Goal: Task Accomplishment & Management: Use online tool/utility

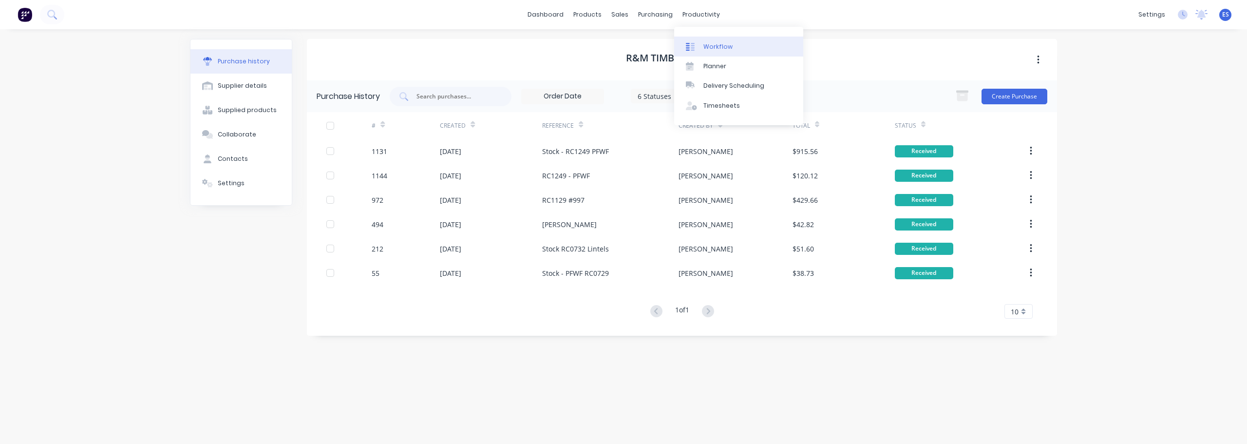
drag, startPoint x: 697, startPoint y: 13, endPoint x: 706, endPoint y: 39, distance: 28.2
click at [699, 25] on body "dashboard products sales purchasing productivity dashboard products Product Cat…" at bounding box center [623, 222] width 1247 height 444
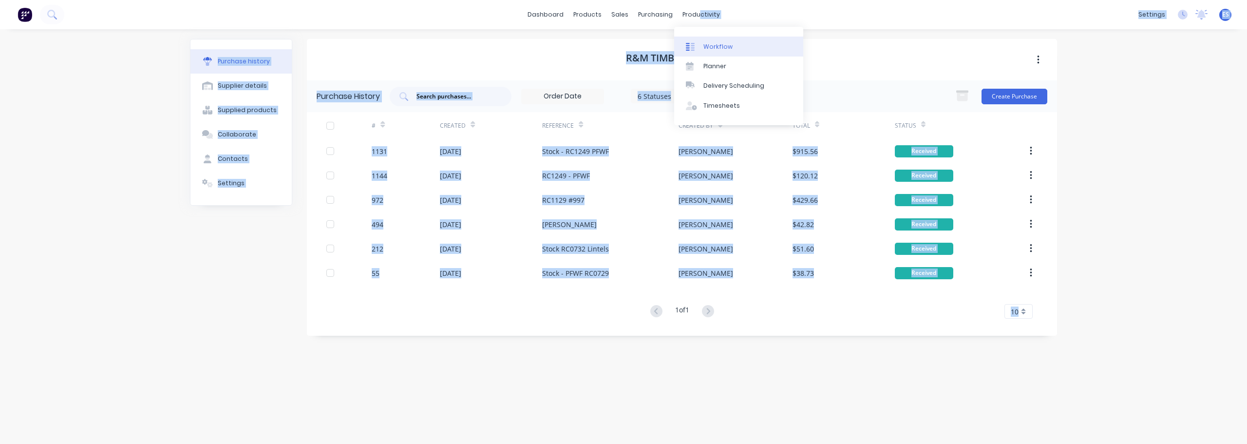
click at [707, 41] on link "Workflow" at bounding box center [738, 46] width 129 height 19
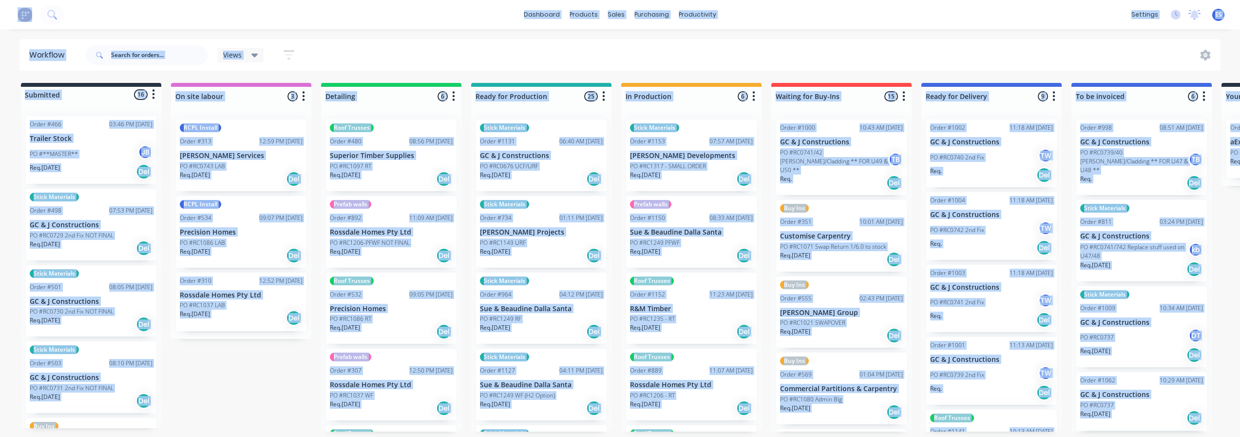
click at [852, 46] on div "Views Save new view None (Default) edit Show/Hide statuses Show line item cards…" at bounding box center [652, 54] width 1137 height 29
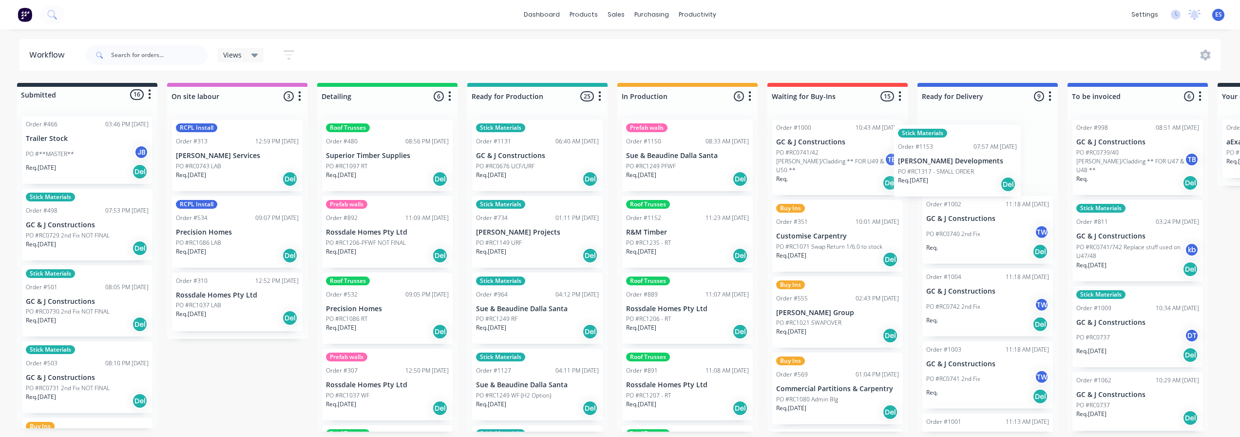
scroll to position [0, 10]
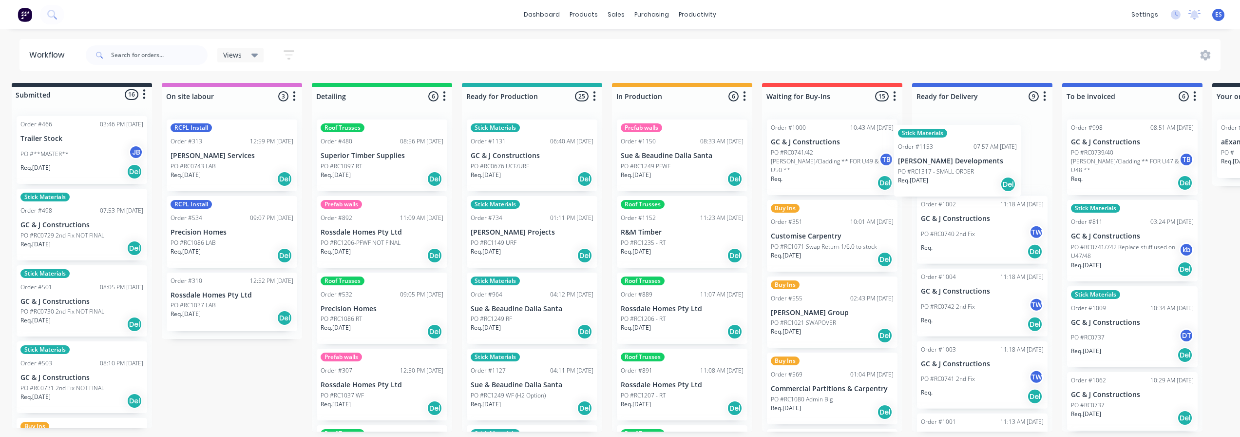
drag, startPoint x: 657, startPoint y: 158, endPoint x: 937, endPoint y: 156, distance: 279.7
click at [937, 157] on div "Submitted 16 Status colour #273444 hex #273444 Save Cancel Summaries Total orde…" at bounding box center [866, 257] width 1766 height 348
click at [994, 157] on p "[PERSON_NAME] Developments" at bounding box center [981, 156] width 123 height 8
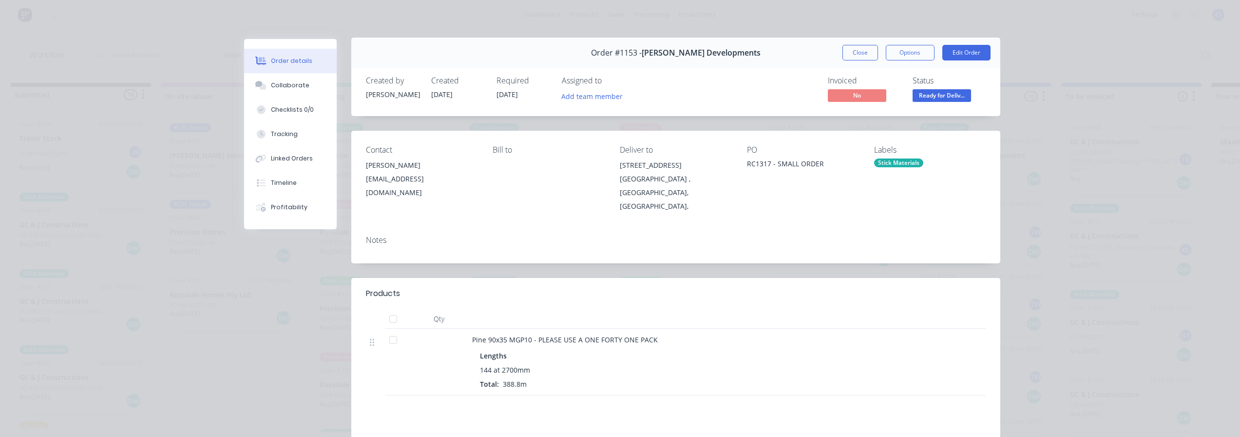
scroll to position [0, 0]
click at [868, 53] on button "Close" at bounding box center [860, 54] width 36 height 16
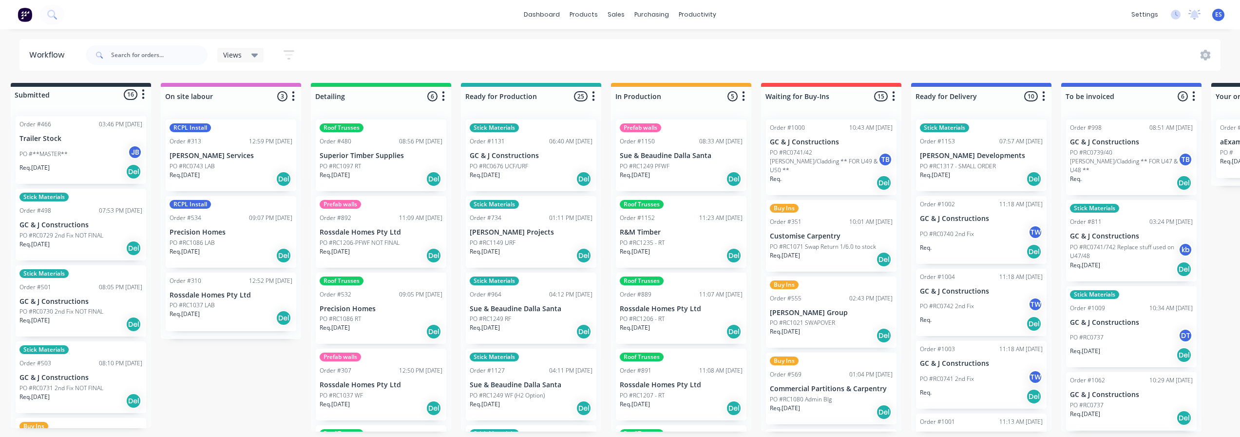
click at [614, 24] on div "dashboard products sales purchasing productivity dashboard products Product Cat…" at bounding box center [620, 14] width 1240 height 29
click at [616, 18] on div "sales" at bounding box center [616, 14] width 27 height 15
click at [650, 45] on div "Sales Orders" at bounding box center [652, 46] width 40 height 9
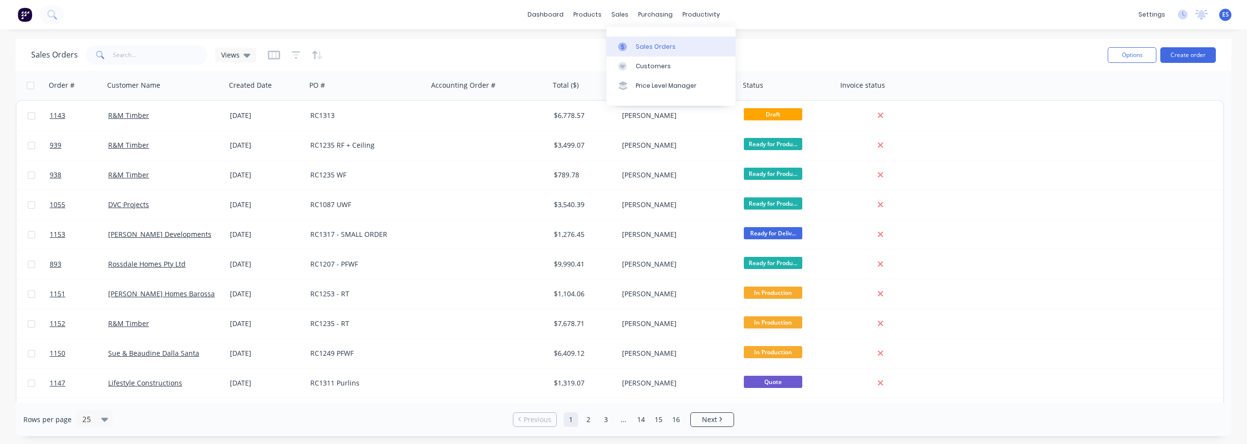
click at [636, 45] on div "Sales Orders" at bounding box center [656, 46] width 40 height 9
click at [655, 47] on div "Sales Orders" at bounding box center [656, 46] width 40 height 9
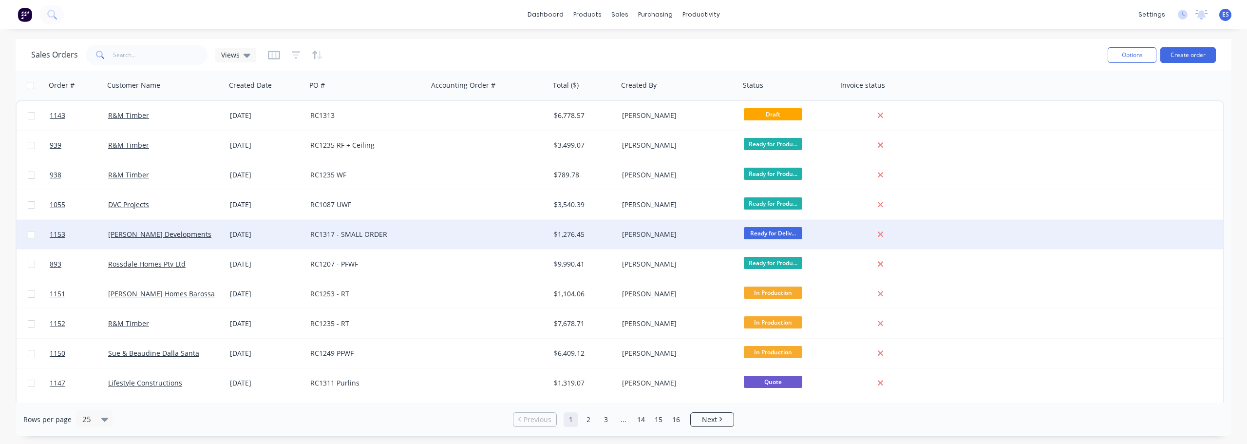
click at [413, 236] on div "RC1317 - SMALL ORDER" at bounding box center [364, 235] width 108 height 10
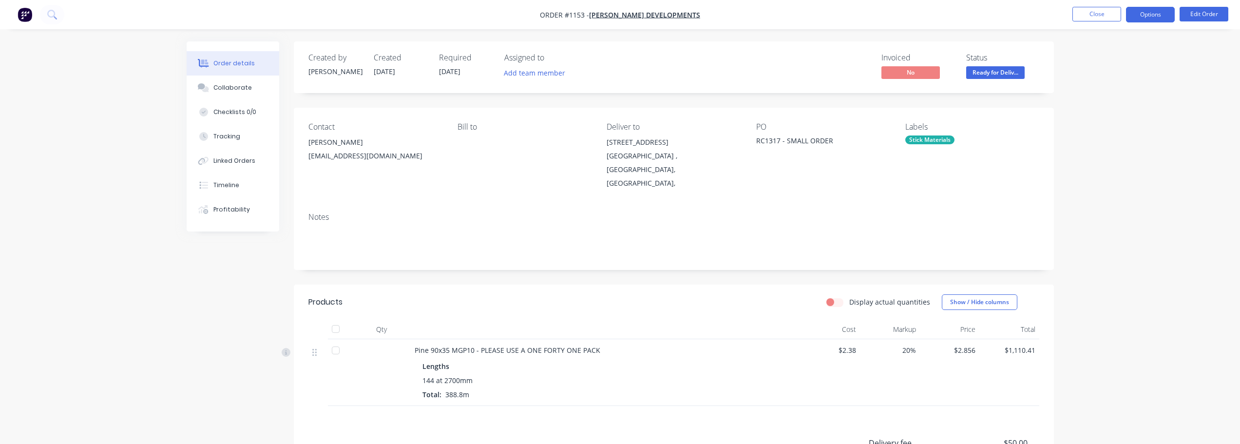
click at [1160, 14] on button "Options" at bounding box center [1150, 15] width 49 height 16
click at [1121, 134] on div "Delivery Docket" at bounding box center [1121, 137] width 90 height 14
click at [1120, 80] on div "With pricing" at bounding box center [1121, 79] width 90 height 14
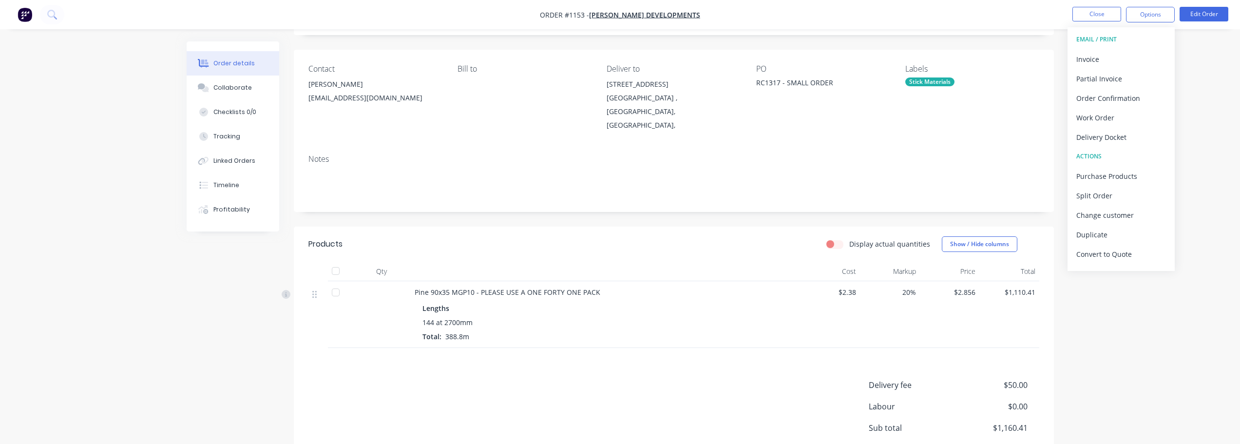
scroll to position [134, 0]
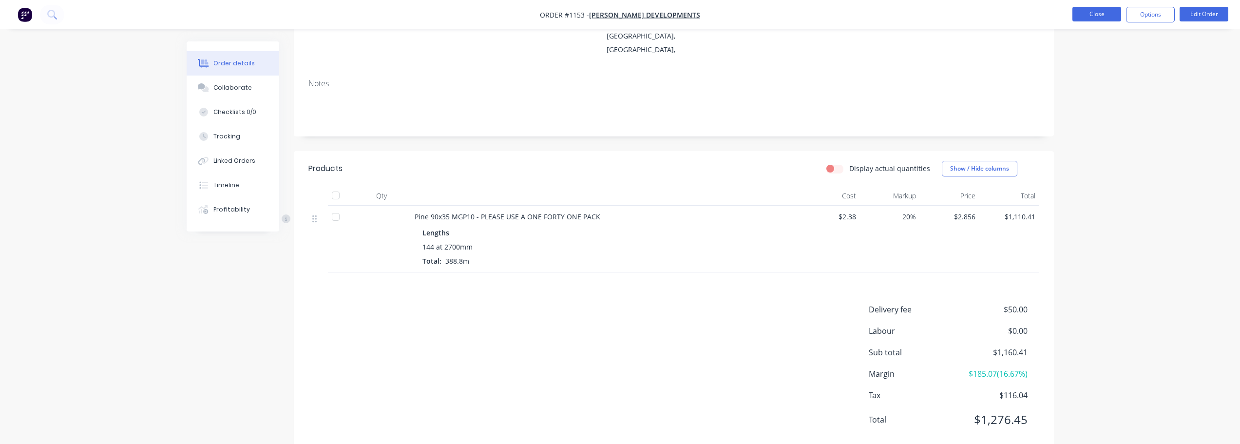
click at [1098, 15] on button "Close" at bounding box center [1096, 14] width 49 height 15
